Goal: Task Accomplishment & Management: Use online tool/utility

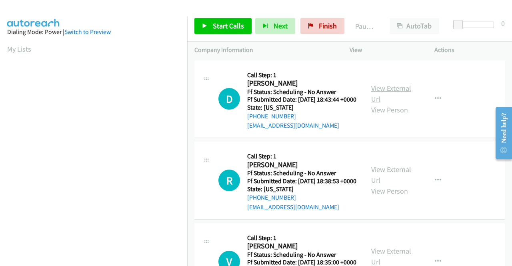
click at [392, 93] on link "View External Url" at bounding box center [391, 94] width 40 height 20
click at [383, 183] on link "View External Url" at bounding box center [391, 175] width 40 height 20
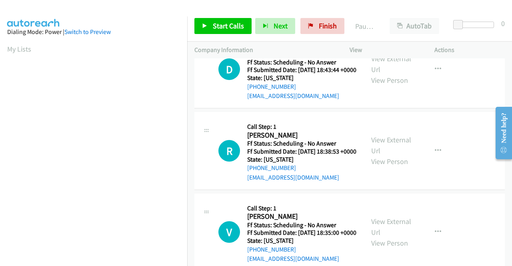
scroll to position [80, 0]
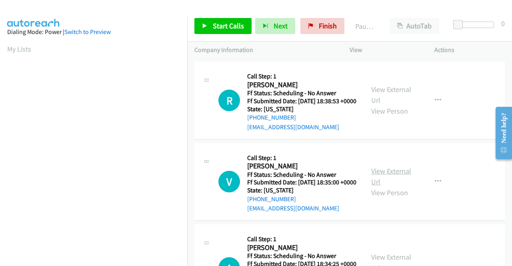
click at [387, 186] on link "View External Url" at bounding box center [391, 176] width 40 height 20
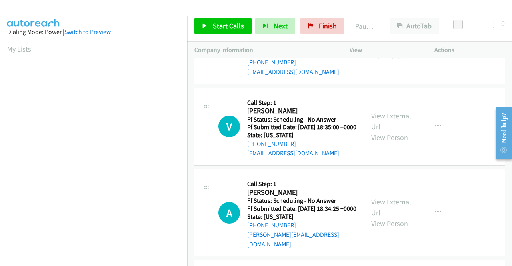
scroll to position [160, 0]
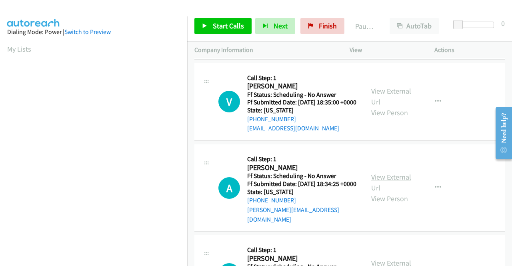
click at [375, 192] on link "View External Url" at bounding box center [391, 182] width 40 height 20
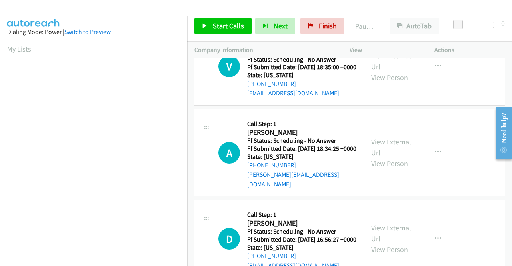
scroll to position [240, 0]
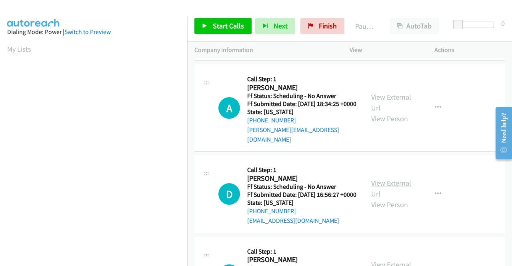
click at [386, 198] on link "View External Url" at bounding box center [391, 188] width 40 height 20
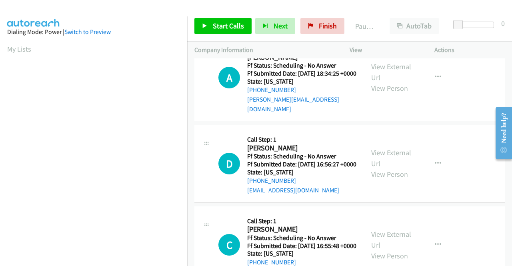
scroll to position [360, 0]
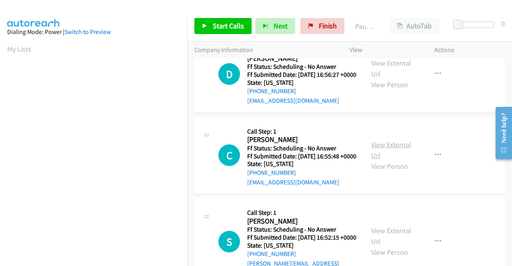
click at [377, 160] on link "View External Url" at bounding box center [391, 150] width 40 height 20
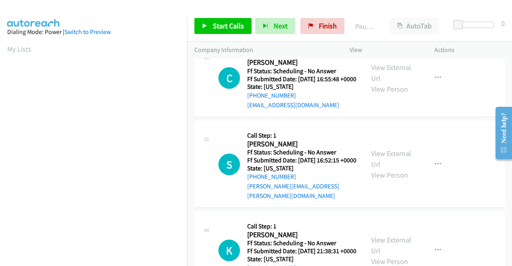
scroll to position [440, 0]
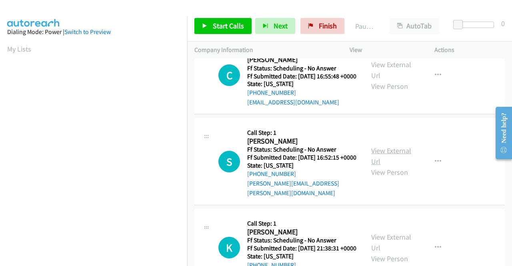
click at [377, 166] on link "View External Url" at bounding box center [391, 156] width 40 height 20
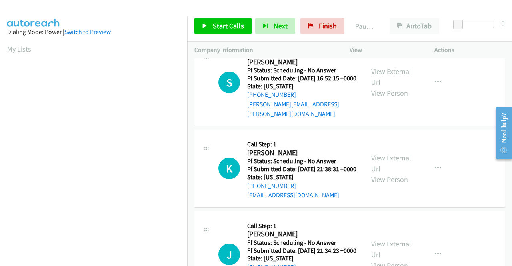
scroll to position [520, 0]
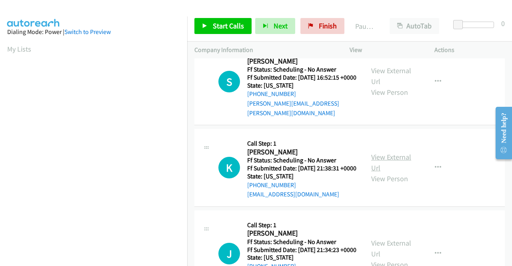
click at [400, 172] on link "View External Url" at bounding box center [391, 162] width 40 height 20
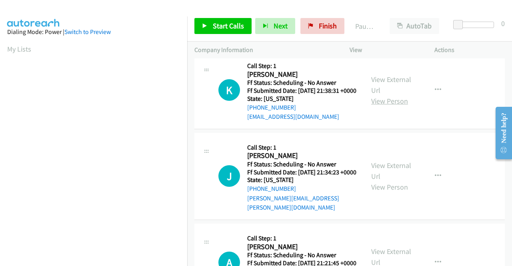
scroll to position [600, 0]
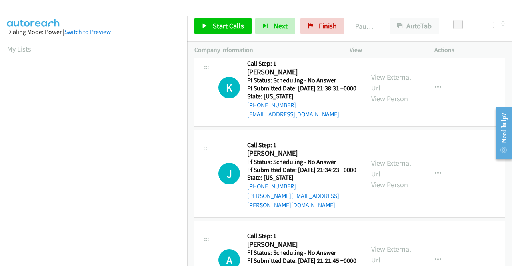
click at [384, 178] on link "View External Url" at bounding box center [391, 168] width 40 height 20
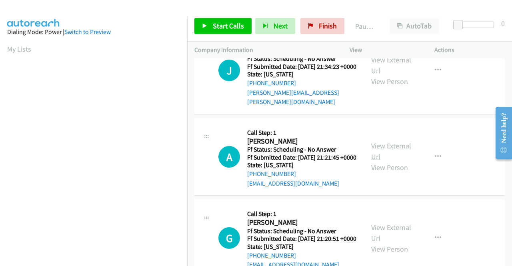
scroll to position [720, 0]
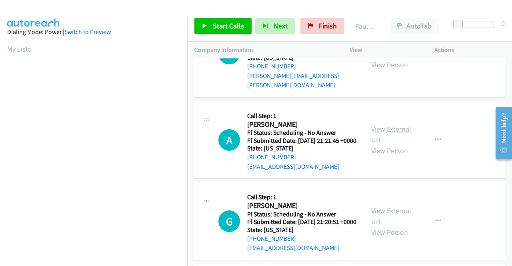
click at [384, 144] on link "View External Url" at bounding box center [391, 134] width 40 height 20
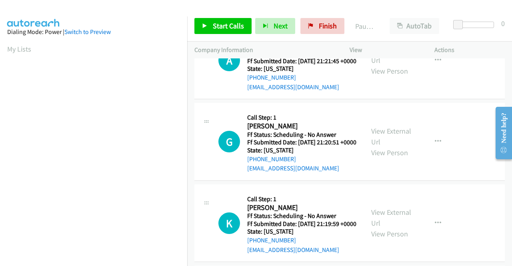
scroll to position [800, 0]
click at [406, 146] on link "View External Url" at bounding box center [391, 136] width 40 height 20
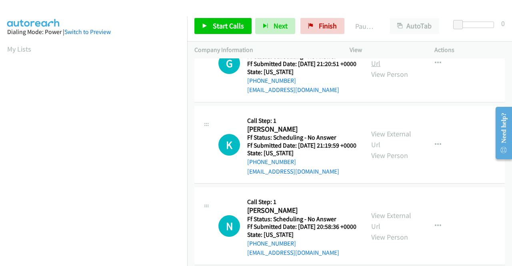
scroll to position [880, 0]
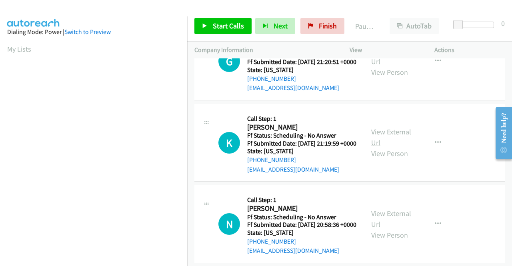
click at [398, 147] on link "View External Url" at bounding box center [391, 137] width 40 height 20
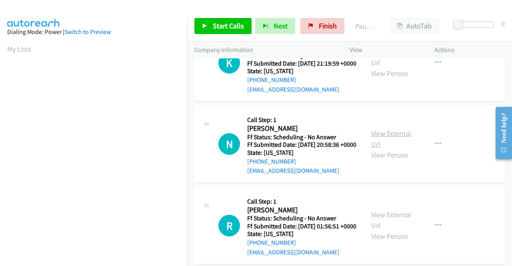
click at [378, 149] on link "View External Url" at bounding box center [391, 139] width 40 height 20
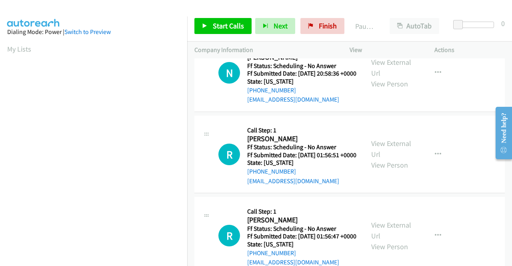
scroll to position [1080, 0]
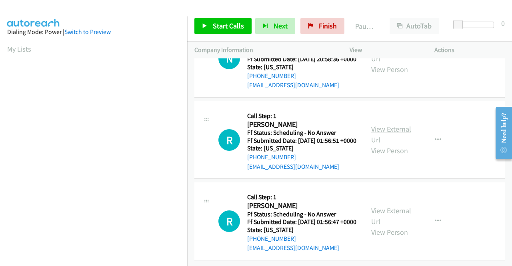
click at [408, 144] on link "View External Url" at bounding box center [391, 134] width 40 height 20
click at [388, 206] on link "View External Url" at bounding box center [391, 216] width 40 height 20
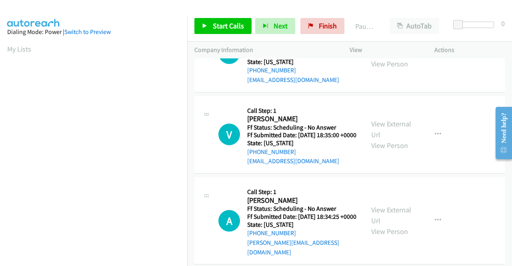
scroll to position [0, 0]
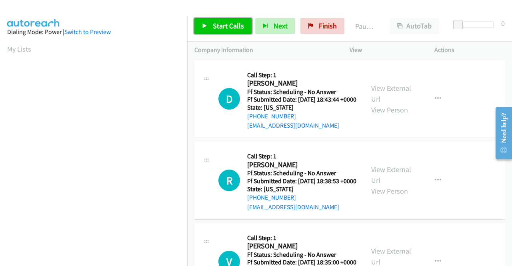
click at [224, 28] on span "Start Calls" at bounding box center [228, 25] width 31 height 9
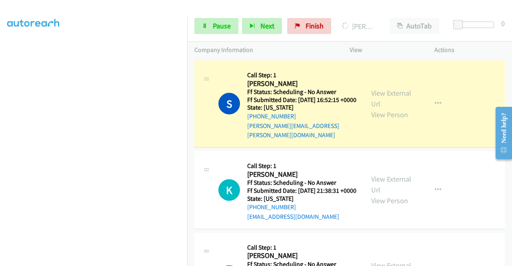
scroll to position [640, 0]
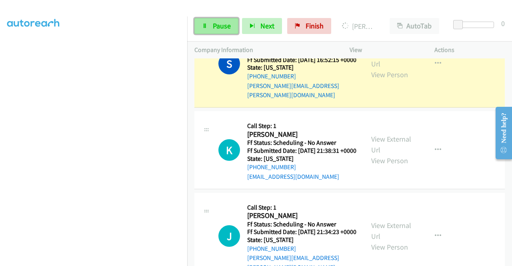
click at [213, 30] on span "Pause" at bounding box center [222, 25] width 18 height 9
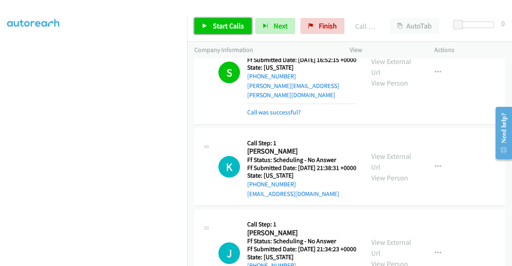
click at [233, 28] on span "Start Calls" at bounding box center [228, 25] width 31 height 9
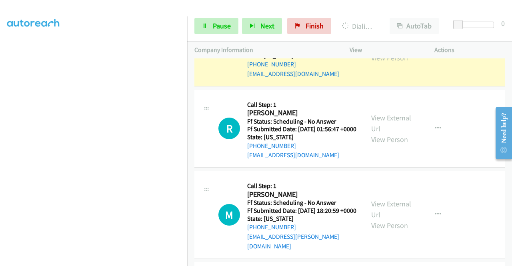
scroll to position [1400, 0]
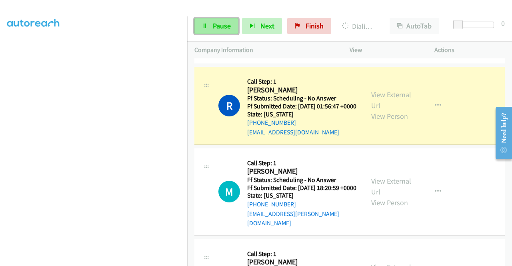
click at [227, 22] on span "Pause" at bounding box center [222, 25] width 18 height 9
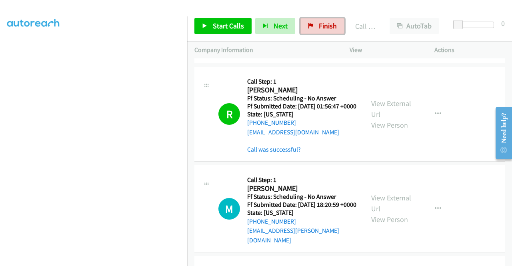
drag, startPoint x: 322, startPoint y: 29, endPoint x: 288, endPoint y: 46, distance: 37.9
click at [322, 29] on span "Finish" at bounding box center [328, 25] width 18 height 9
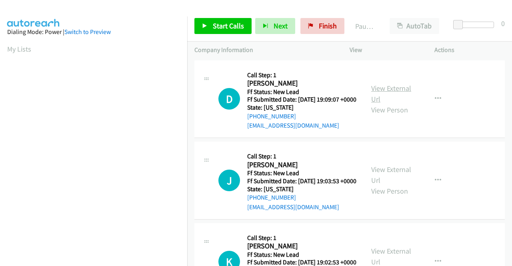
click at [386, 92] on link "View External Url" at bounding box center [391, 94] width 40 height 20
click at [387, 179] on link "View External Url" at bounding box center [391, 175] width 40 height 20
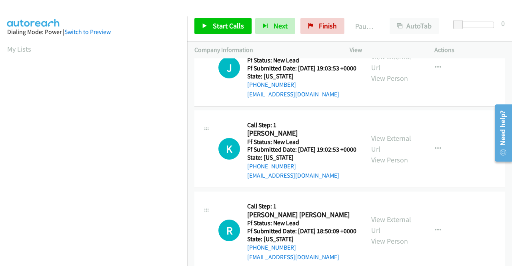
scroll to position [120, 0]
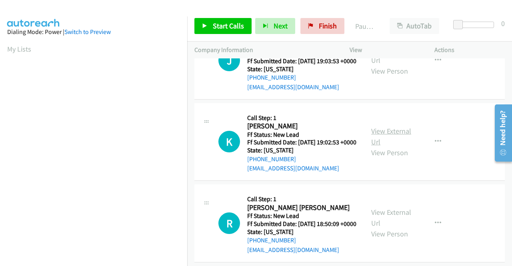
click at [396, 146] on link "View External Url" at bounding box center [391, 136] width 40 height 20
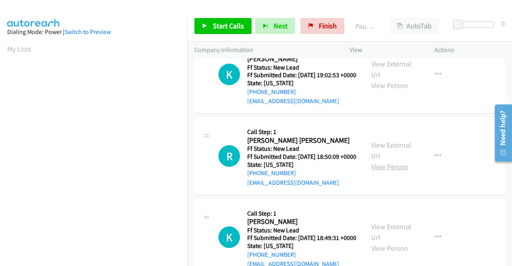
scroll to position [200, 0]
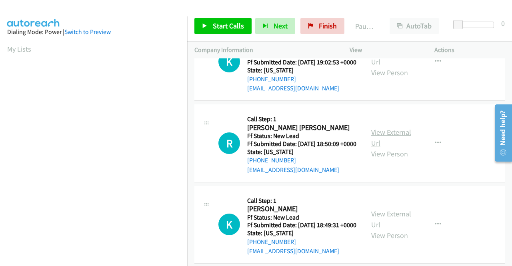
click at [398, 148] on link "View External Url" at bounding box center [391, 138] width 40 height 20
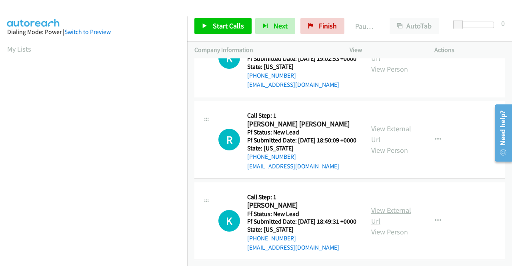
scroll to position [248, 0]
click at [402, 206] on link "View External Url" at bounding box center [391, 216] width 40 height 20
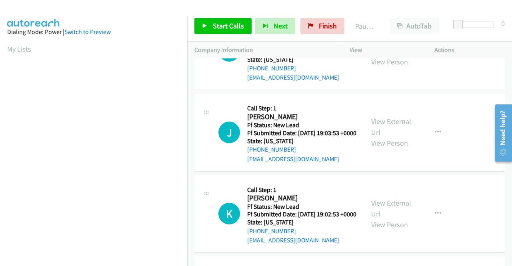
scroll to position [0, 0]
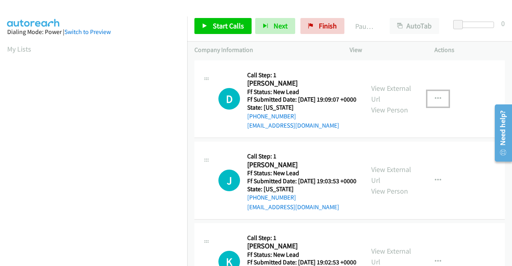
click at [438, 101] on button "button" at bounding box center [438, 99] width 22 height 16
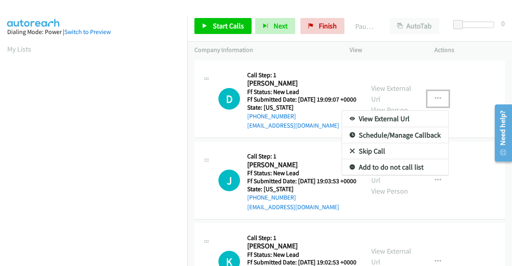
click at [393, 153] on link "Skip Call" at bounding box center [395, 151] width 106 height 16
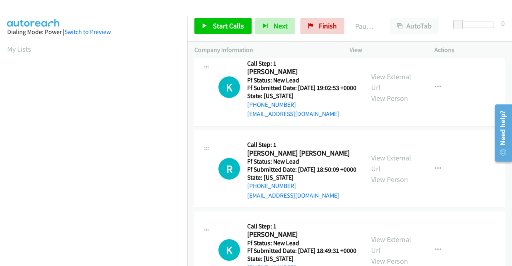
scroll to position [240, 0]
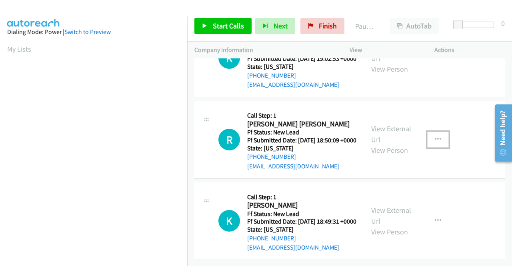
click at [427, 132] on button "button" at bounding box center [438, 140] width 22 height 16
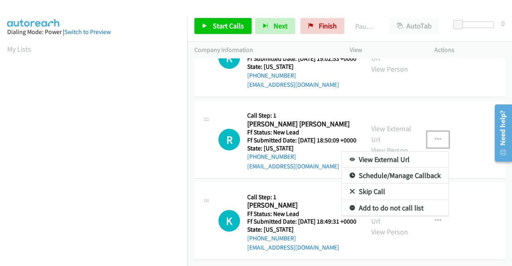
click at [388, 184] on link "Skip Call" at bounding box center [395, 192] width 106 height 16
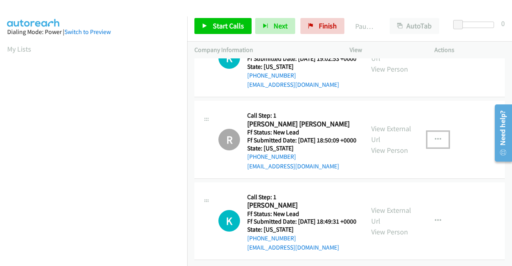
scroll to position [0, 0]
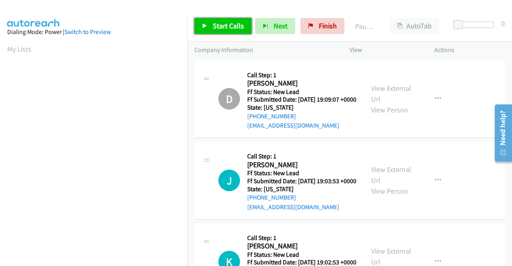
click at [223, 24] on span "Start Calls" at bounding box center [228, 25] width 31 height 9
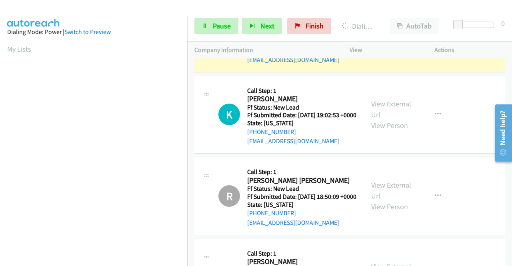
scroll to position [160, 0]
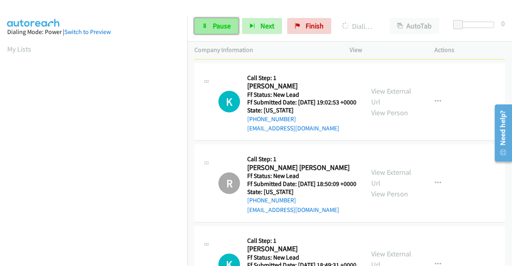
click at [218, 22] on span "Pause" at bounding box center [222, 25] width 18 height 9
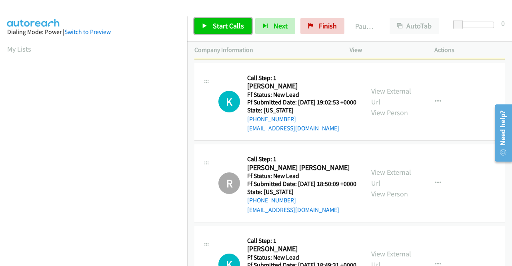
click at [218, 22] on span "Start Calls" at bounding box center [228, 25] width 31 height 9
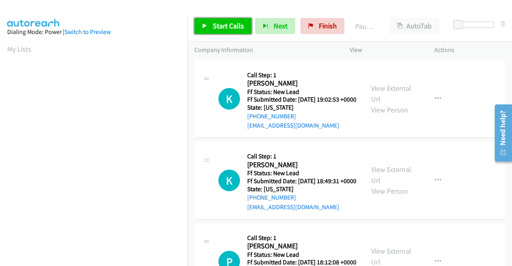
click at [232, 27] on span "Start Calls" at bounding box center [228, 25] width 31 height 9
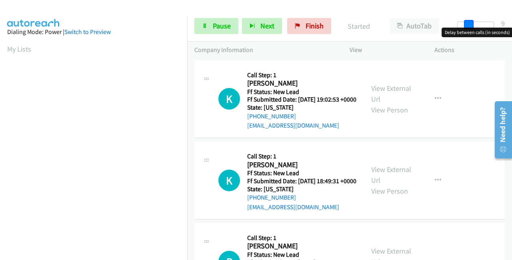
click at [469, 24] on div at bounding box center [475, 25] width 37 height 6
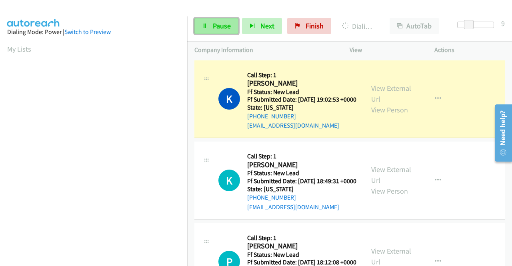
click at [223, 30] on span "Pause" at bounding box center [222, 25] width 18 height 9
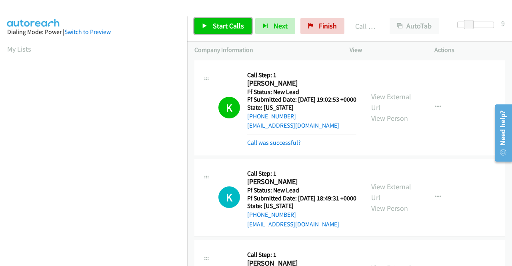
click at [230, 29] on span "Start Calls" at bounding box center [228, 25] width 31 height 9
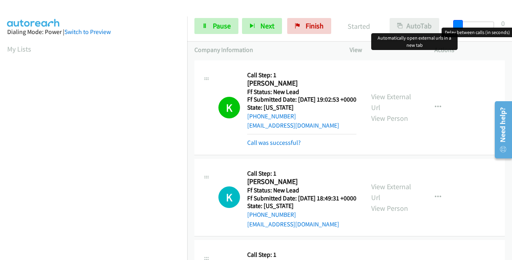
drag, startPoint x: 465, startPoint y: 23, endPoint x: 438, endPoint y: 22, distance: 26.4
click at [438, 22] on div "Start Calls Pause Next Finish Started AutoTab AutoTab 0" at bounding box center [349, 26] width 325 height 31
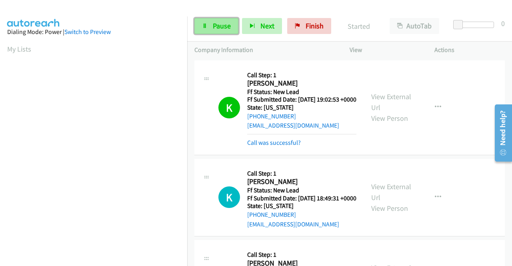
click at [214, 24] on span "Pause" at bounding box center [222, 25] width 18 height 9
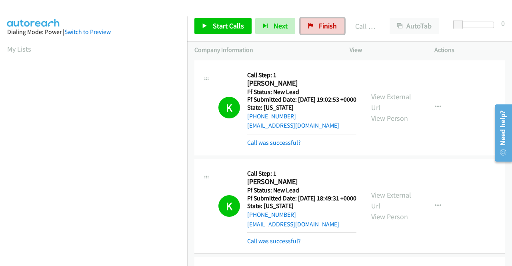
drag, startPoint x: 314, startPoint y: 28, endPoint x: 273, endPoint y: 38, distance: 42.0
click at [314, 28] on link "Finish" at bounding box center [322, 26] width 44 height 16
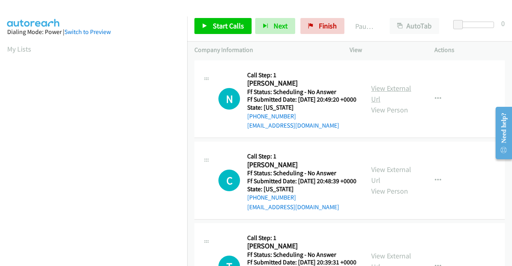
click at [398, 91] on link "View External Url" at bounding box center [391, 94] width 40 height 20
click at [377, 181] on link "View External Url" at bounding box center [391, 175] width 40 height 20
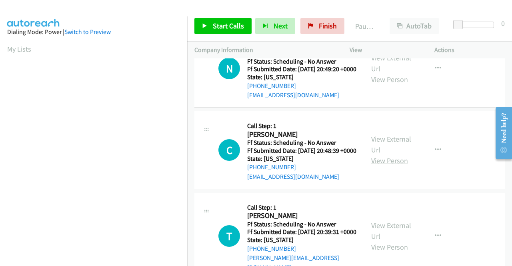
scroll to position [80, 0]
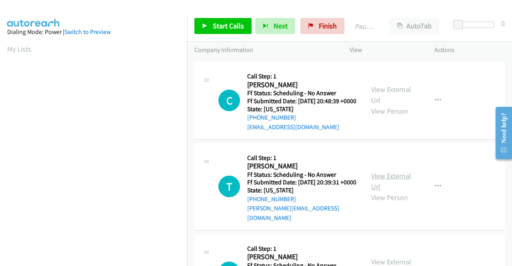
click at [385, 191] on link "View External Url" at bounding box center [391, 181] width 40 height 20
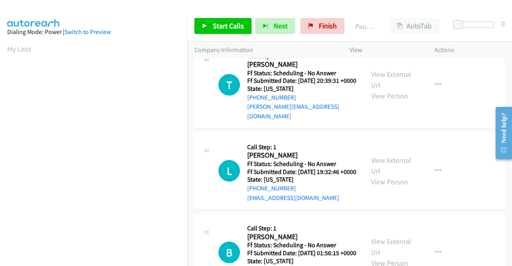
scroll to position [200, 0]
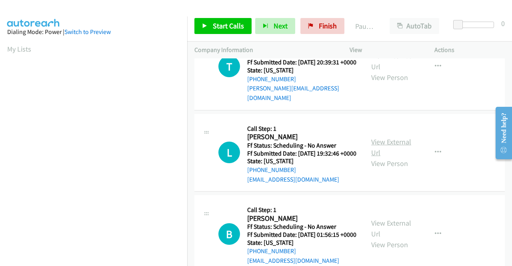
click at [396, 157] on link "View External Url" at bounding box center [391, 147] width 40 height 20
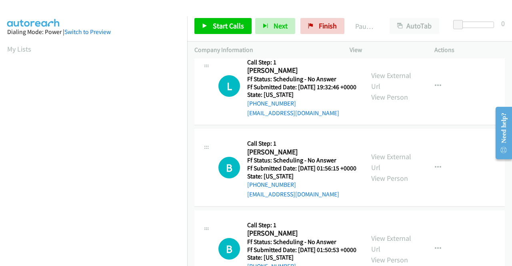
scroll to position [280, 0]
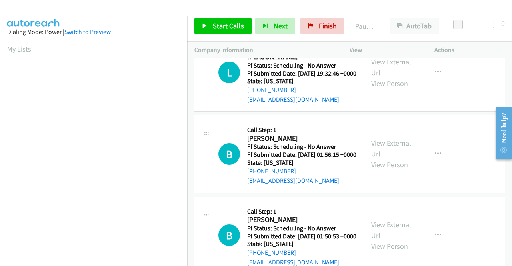
click at [374, 158] on link "View External Url" at bounding box center [391, 148] width 40 height 20
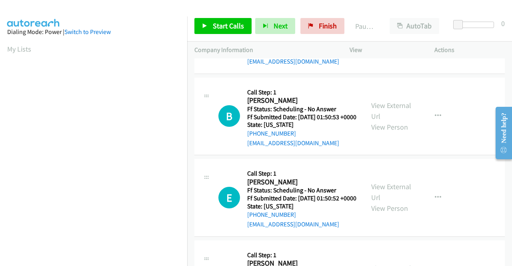
scroll to position [400, 0]
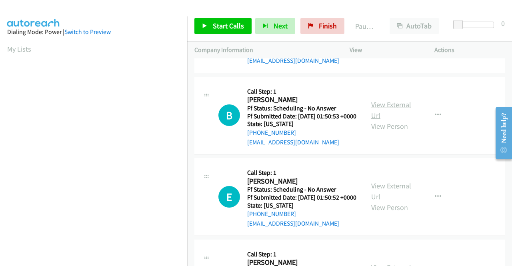
click at [387, 120] on link "View External Url" at bounding box center [391, 110] width 40 height 20
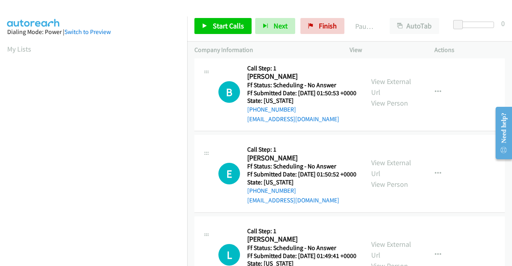
scroll to position [480, 0]
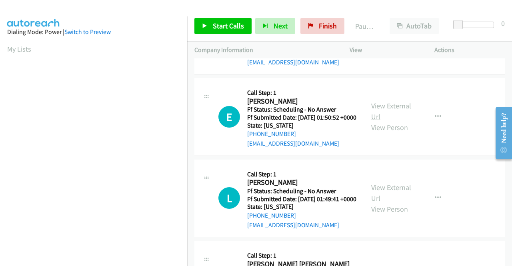
click at [377, 121] on link "View External Url" at bounding box center [391, 111] width 40 height 20
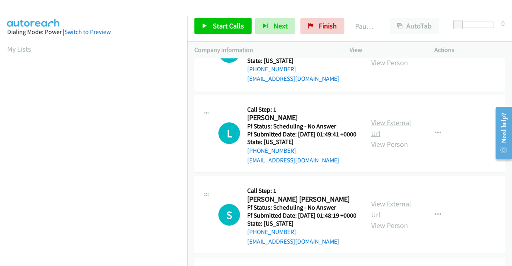
scroll to position [560, 0]
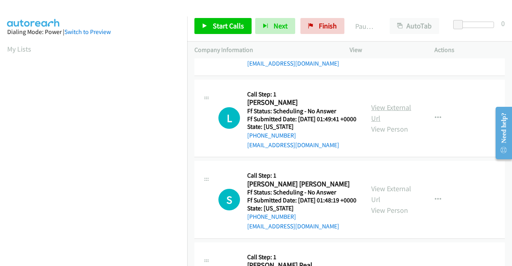
click at [375, 123] on link "View External Url" at bounding box center [391, 113] width 40 height 20
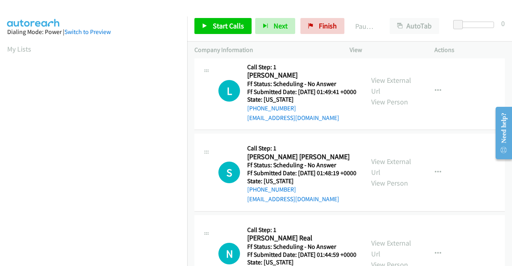
scroll to position [600, 0]
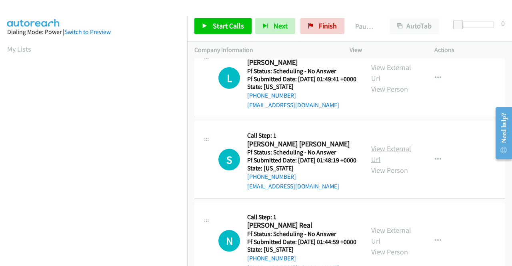
click at [380, 164] on link "View External Url" at bounding box center [391, 154] width 40 height 20
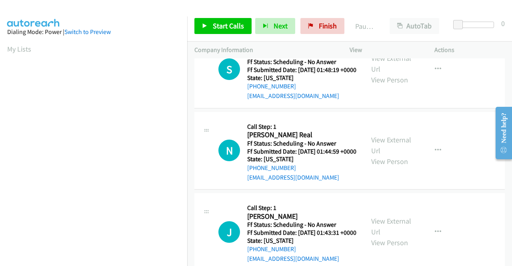
scroll to position [720, 0]
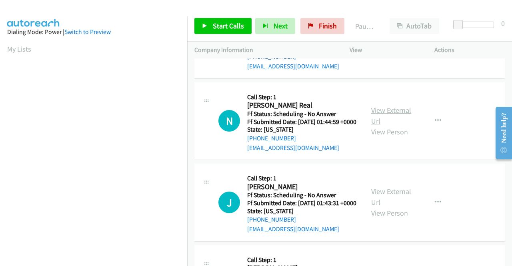
click at [383, 126] on link "View External Url" at bounding box center [391, 116] width 40 height 20
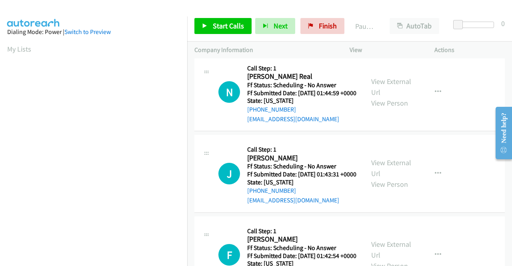
scroll to position [800, 0]
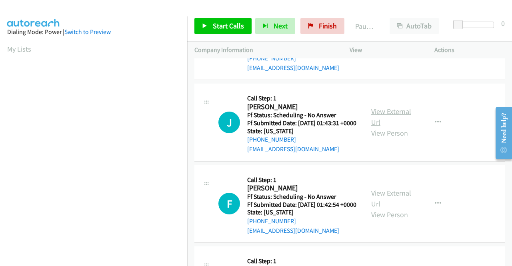
click at [373, 127] on link "View External Url" at bounding box center [391, 117] width 40 height 20
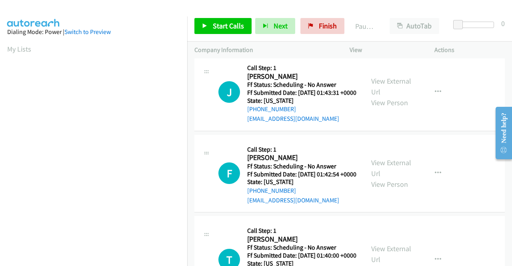
scroll to position [880, 0]
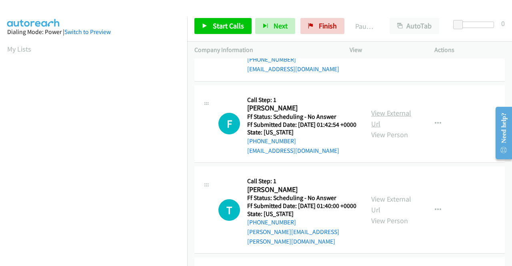
click at [378, 128] on link "View External Url" at bounding box center [391, 118] width 40 height 20
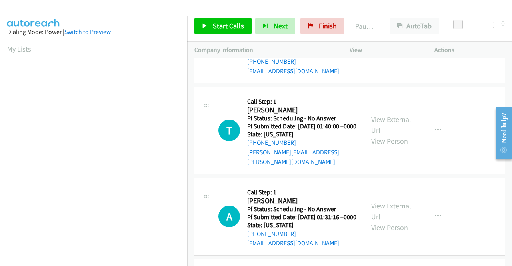
scroll to position [960, 0]
click at [374, 134] on link "View External Url" at bounding box center [391, 124] width 40 height 20
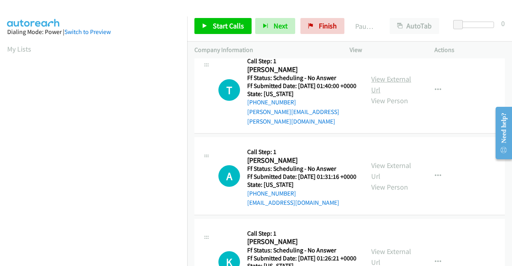
scroll to position [1040, 0]
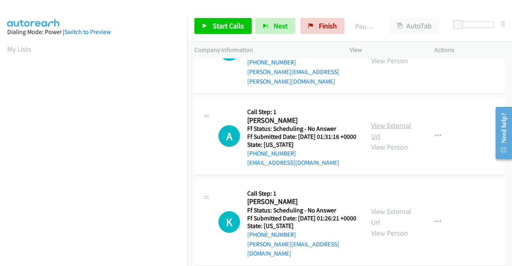
click at [372, 141] on link "View External Url" at bounding box center [391, 131] width 40 height 20
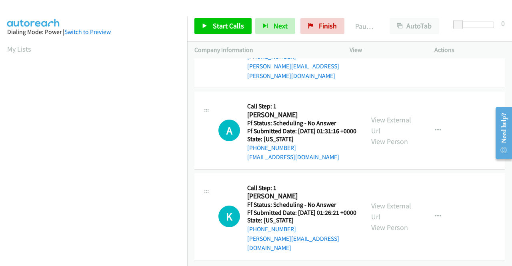
scroll to position [1120, 0]
click at [384, 221] on link "View External Url" at bounding box center [391, 211] width 40 height 20
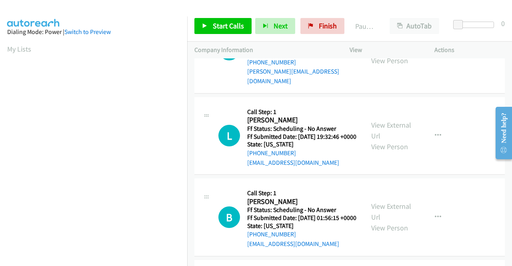
scroll to position [0, 0]
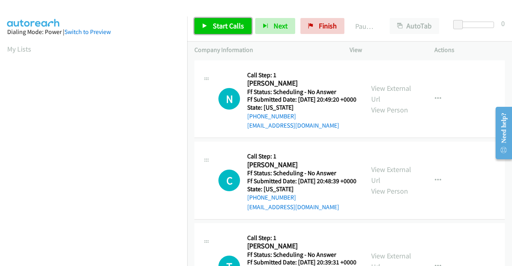
click at [212, 21] on link "Start Calls" at bounding box center [222, 26] width 57 height 16
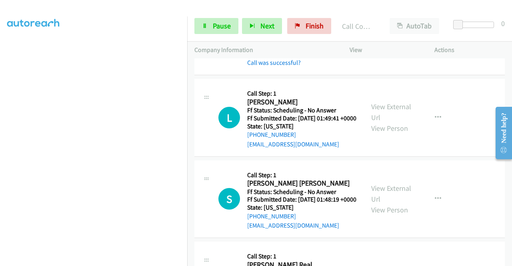
scroll to position [720, 0]
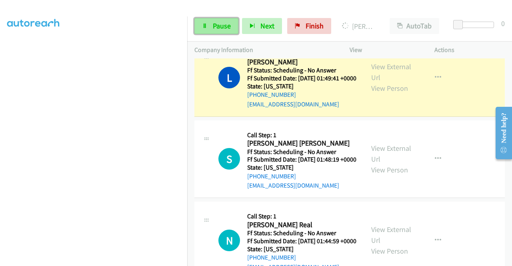
click at [218, 23] on span "Pause" at bounding box center [222, 25] width 18 height 9
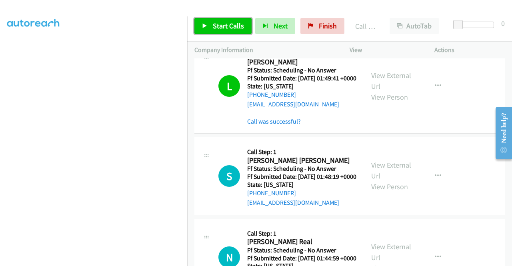
click at [232, 30] on span "Start Calls" at bounding box center [228, 25] width 31 height 9
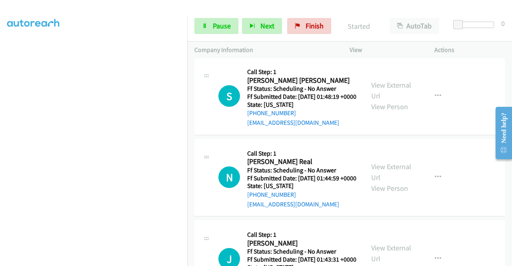
scroll to position [840, 0]
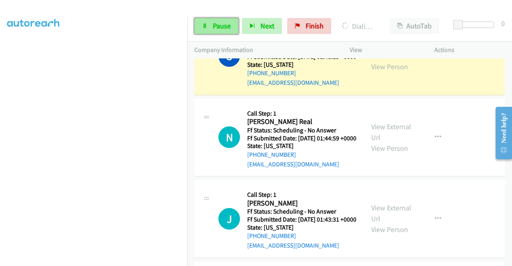
click at [218, 20] on link "Pause" at bounding box center [216, 26] width 44 height 16
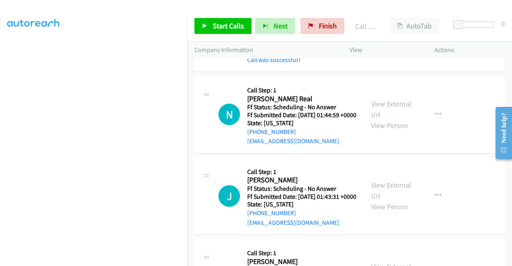
scroll to position [920, 0]
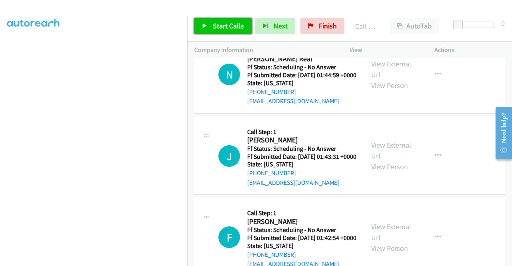
click at [233, 32] on link "Start Calls" at bounding box center [222, 26] width 57 height 16
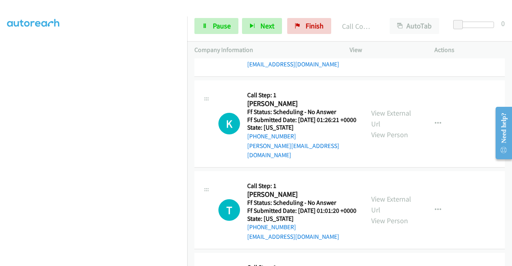
scroll to position [182, 0]
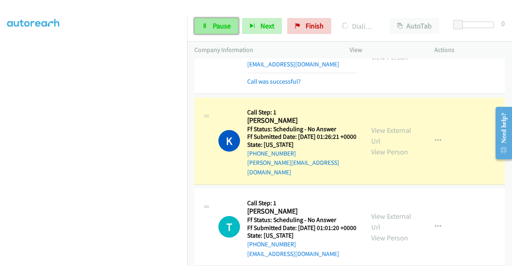
click at [232, 23] on link "Pause" at bounding box center [216, 26] width 44 height 16
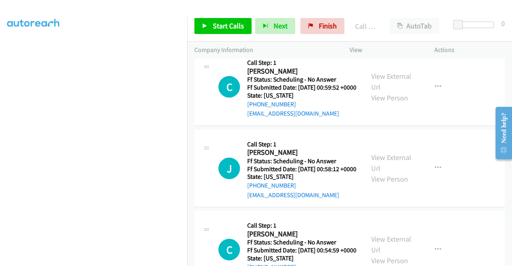
scroll to position [1697, 0]
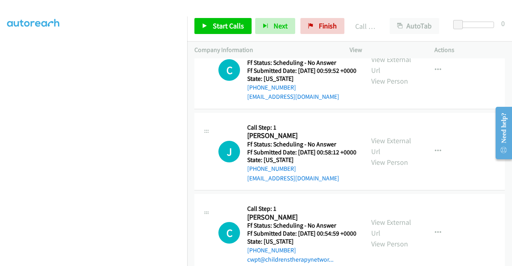
click at [295, 29] on div "Start Calls Pause Next Finish" at bounding box center [271, 26] width 154 height 16
click at [308, 24] on icon at bounding box center [311, 27] width 6 height 6
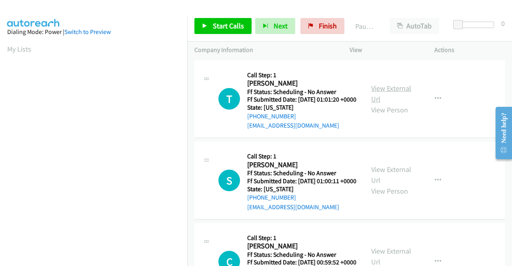
click at [384, 89] on link "View External Url" at bounding box center [391, 94] width 40 height 20
click at [385, 180] on link "View External Url" at bounding box center [391, 175] width 40 height 20
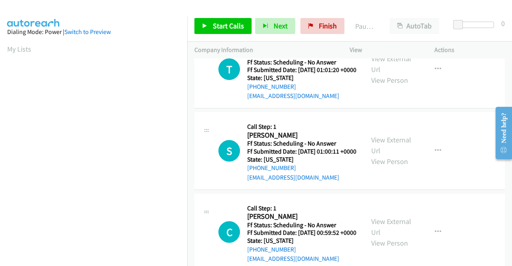
scroll to position [40, 0]
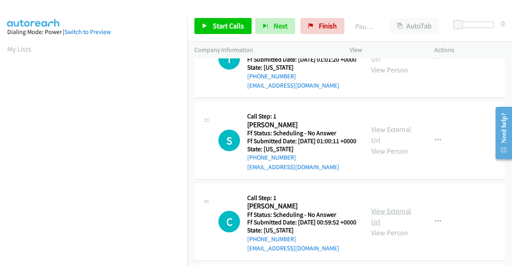
click at [385, 226] on link "View External Url" at bounding box center [391, 216] width 40 height 20
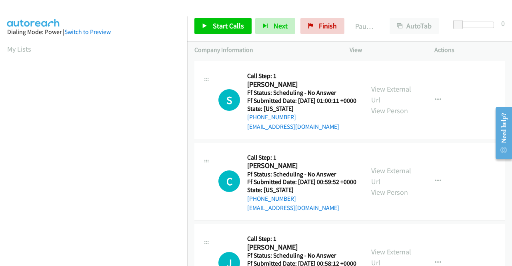
scroll to position [160, 0]
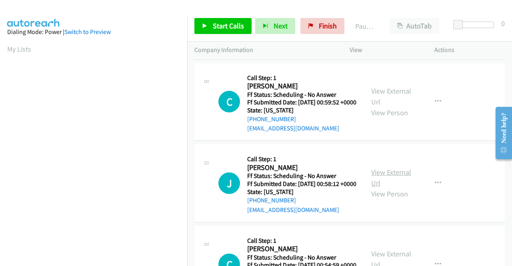
click at [389, 188] on link "View External Url" at bounding box center [391, 178] width 40 height 20
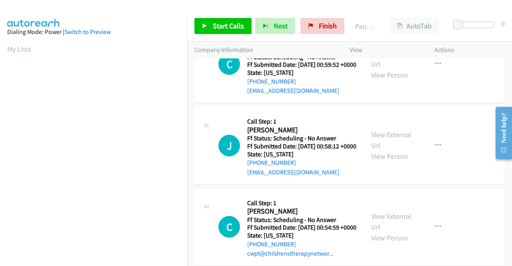
scroll to position [240, 0]
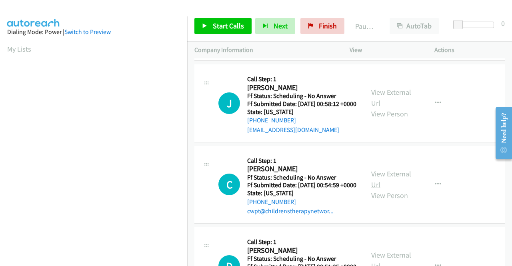
click at [391, 189] on link "View External Url" at bounding box center [391, 179] width 40 height 20
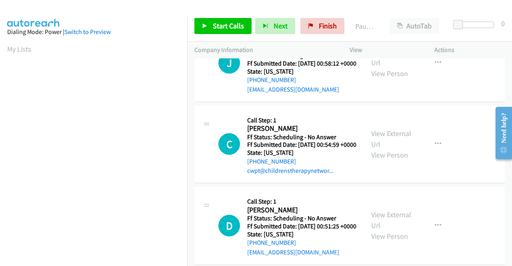
scroll to position [320, 0]
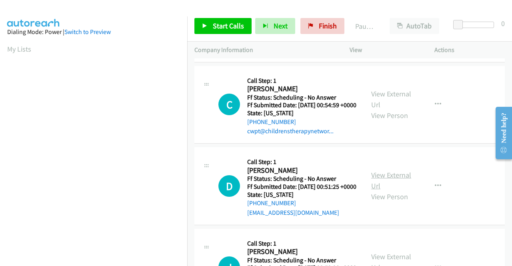
click at [394, 190] on link "View External Url" at bounding box center [391, 180] width 40 height 20
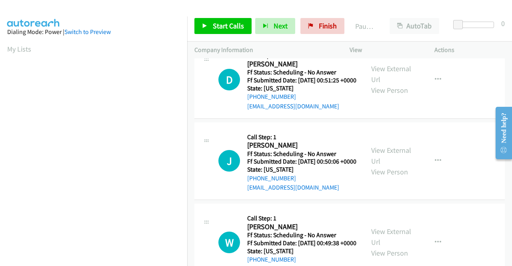
scroll to position [440, 0]
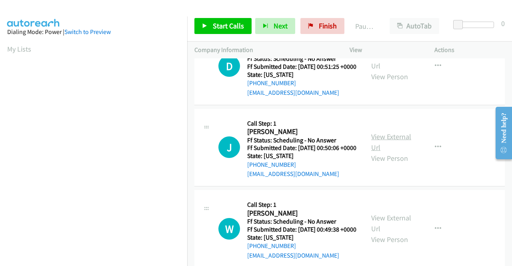
click at [383, 152] on link "View External Url" at bounding box center [391, 142] width 40 height 20
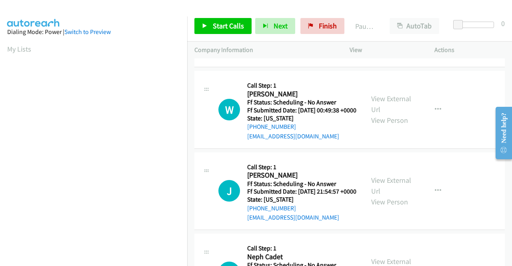
scroll to position [560, 0]
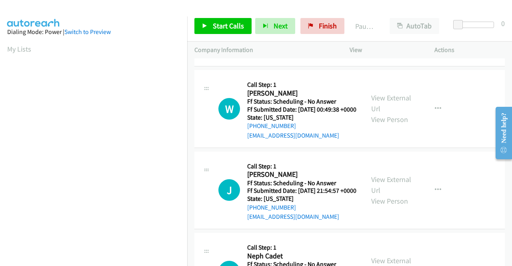
click at [379, 125] on div "View External Url View Person" at bounding box center [392, 108] width 42 height 32
click at [380, 113] on link "View External Url" at bounding box center [391, 103] width 40 height 20
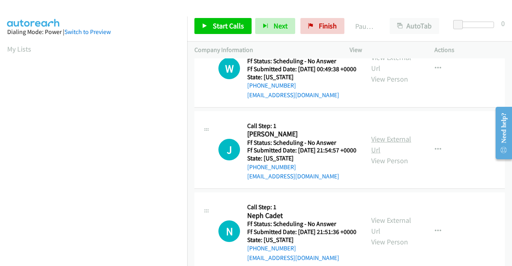
scroll to position [640, 0]
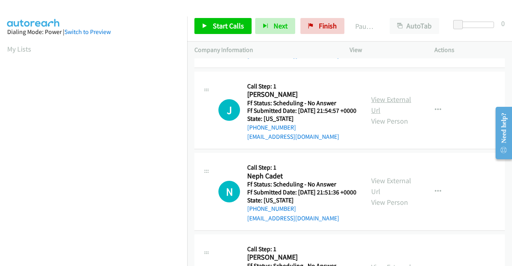
click at [379, 115] on link "View External Url" at bounding box center [391, 105] width 40 height 20
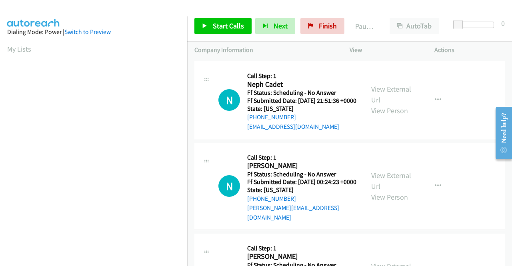
scroll to position [760, 0]
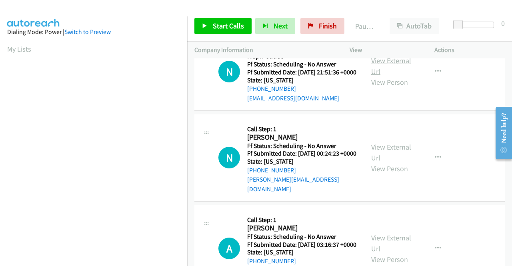
click at [374, 76] on link "View External Url" at bounding box center [391, 66] width 40 height 20
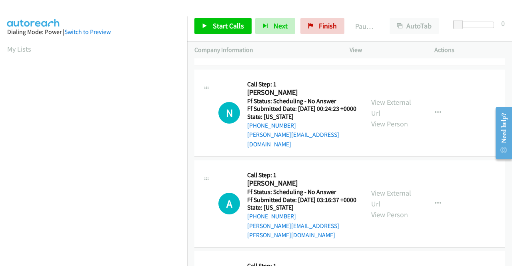
scroll to position [840, 0]
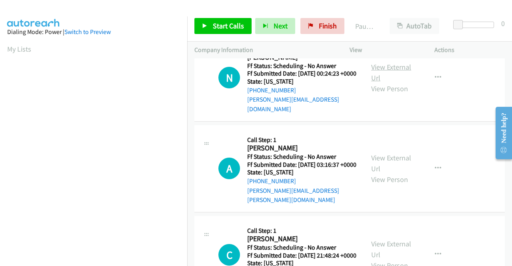
click at [385, 82] on link "View External Url" at bounding box center [391, 72] width 40 height 20
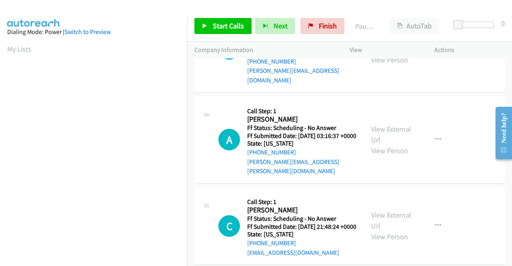
scroll to position [880, 0]
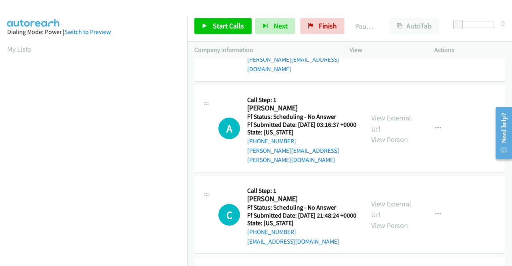
click at [382, 133] on link "View External Url" at bounding box center [391, 123] width 40 height 20
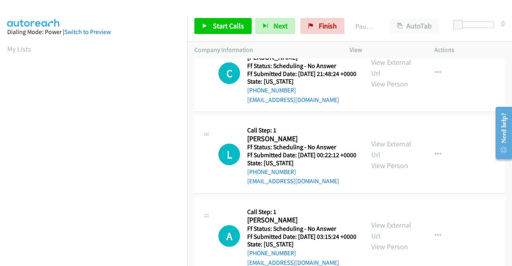
scroll to position [1040, 0]
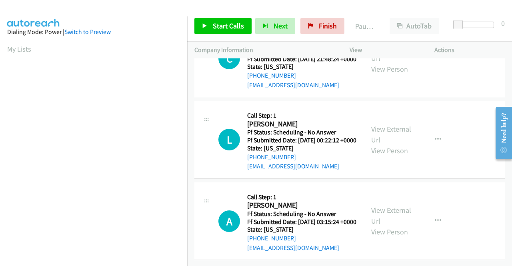
click at [393, 74] on div "View External Url View Person" at bounding box center [392, 58] width 42 height 32
click at [387, 63] on link "View External Url" at bounding box center [391, 53] width 40 height 20
click at [382, 144] on link "View External Url" at bounding box center [391, 134] width 40 height 20
click at [388, 205] on div "View External Url View Person" at bounding box center [392, 221] width 42 height 32
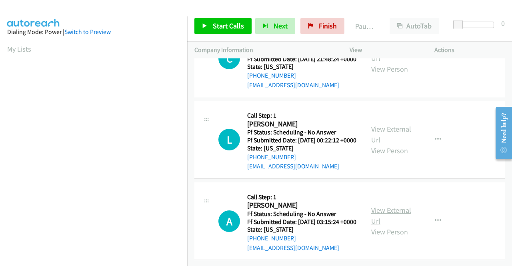
click at [386, 206] on link "View External Url" at bounding box center [391, 216] width 40 height 20
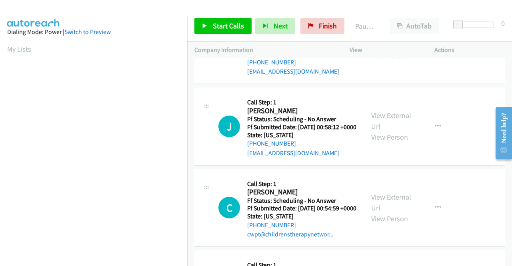
scroll to position [0, 0]
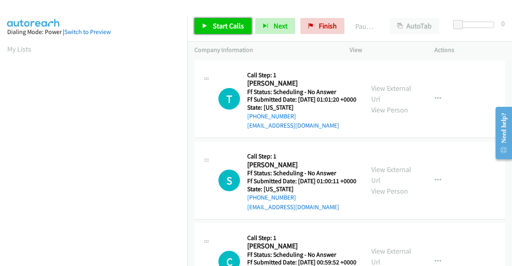
click at [231, 26] on span "Start Calls" at bounding box center [228, 25] width 31 height 9
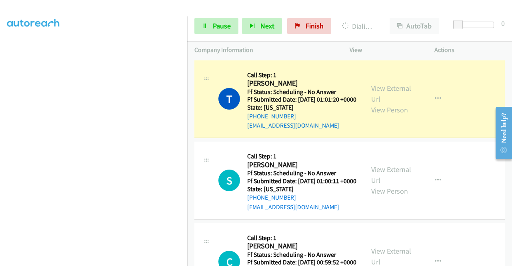
scroll to position [182, 0]
drag, startPoint x: 227, startPoint y: 12, endPoint x: 222, endPoint y: 21, distance: 10.6
click at [224, 18] on div "Start Calls Pause Next Finish Dialing [PERSON_NAME] AutoTab AutoTab 0" at bounding box center [349, 26] width 325 height 31
click at [214, 24] on span "Pause" at bounding box center [222, 25] width 18 height 9
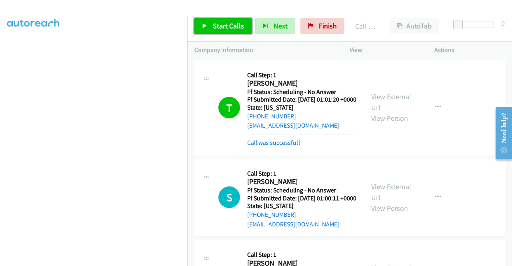
click at [216, 26] on span "Start Calls" at bounding box center [228, 25] width 31 height 9
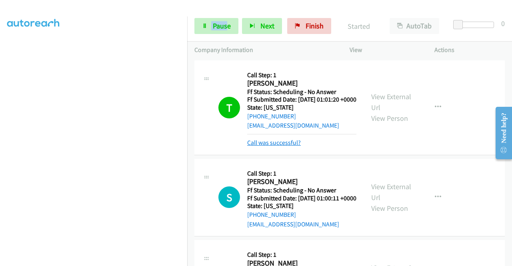
click at [292, 146] on link "Call was successful?" at bounding box center [274, 143] width 54 height 8
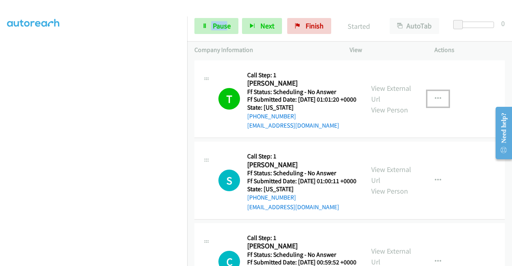
click at [435, 102] on icon "button" at bounding box center [438, 99] width 6 height 6
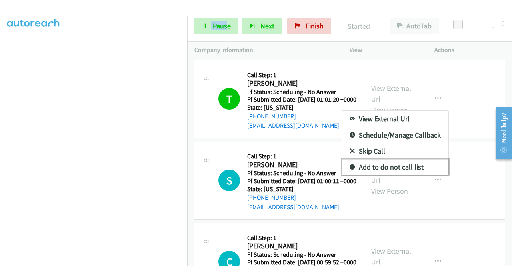
click at [390, 170] on link "Add to do not call list" at bounding box center [395, 167] width 106 height 16
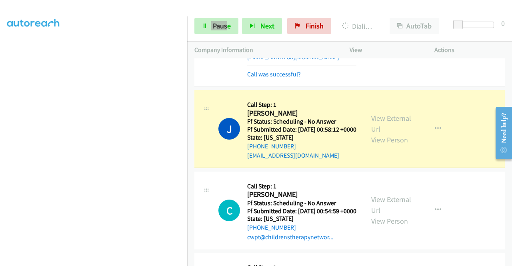
scroll to position [288, 0]
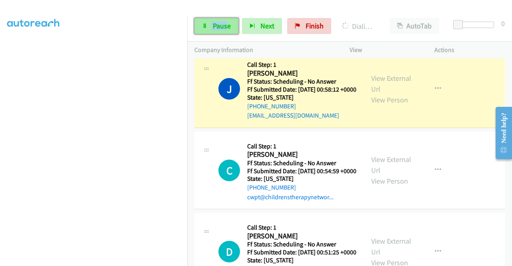
click at [218, 22] on span "Pause" at bounding box center [222, 25] width 18 height 9
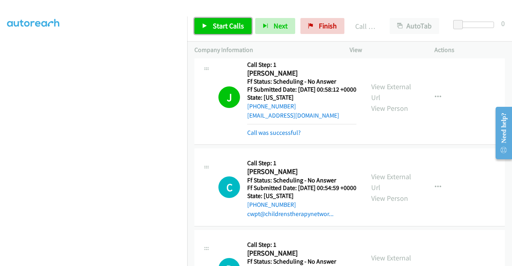
click at [242, 30] on span "Start Calls" at bounding box center [228, 25] width 31 height 9
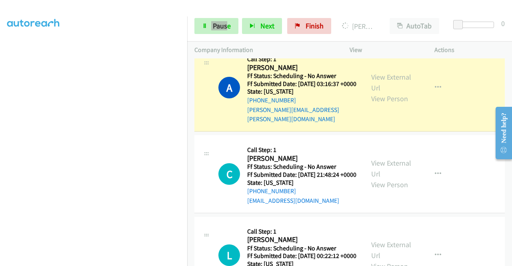
scroll to position [1128, 0]
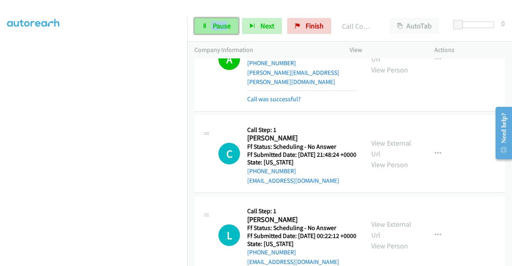
click at [229, 27] on span "Pause" at bounding box center [222, 25] width 18 height 9
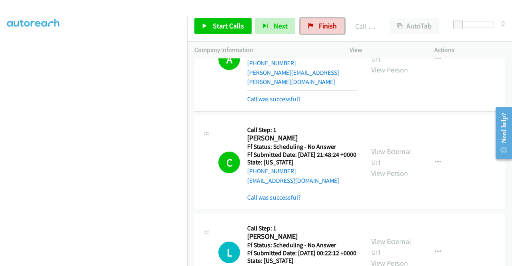
drag, startPoint x: 318, startPoint y: 28, endPoint x: 279, endPoint y: 44, distance: 41.4
click at [319, 28] on span "Finish" at bounding box center [328, 25] width 18 height 9
